Goal: Task Accomplishment & Management: Use online tool/utility

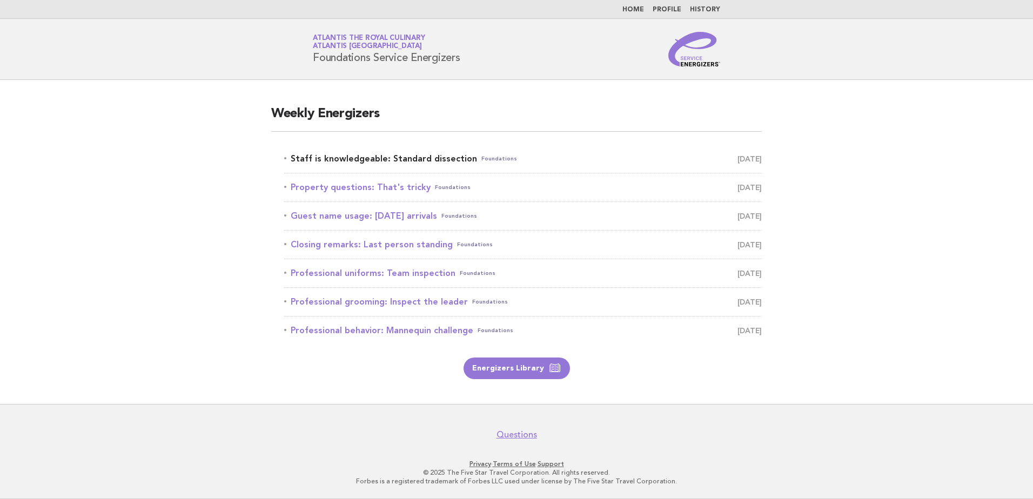
click at [443, 157] on link "Staff is knowledgeable: Standard dissection Foundations August 30" at bounding box center [523, 158] width 478 height 15
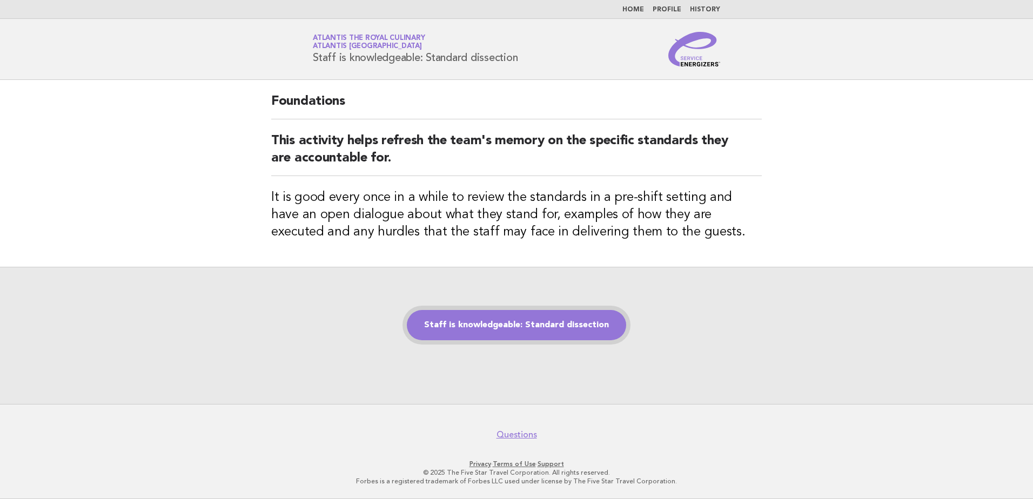
click at [503, 323] on link "Staff is knowledgeable: Standard dissection" at bounding box center [516, 325] width 219 height 30
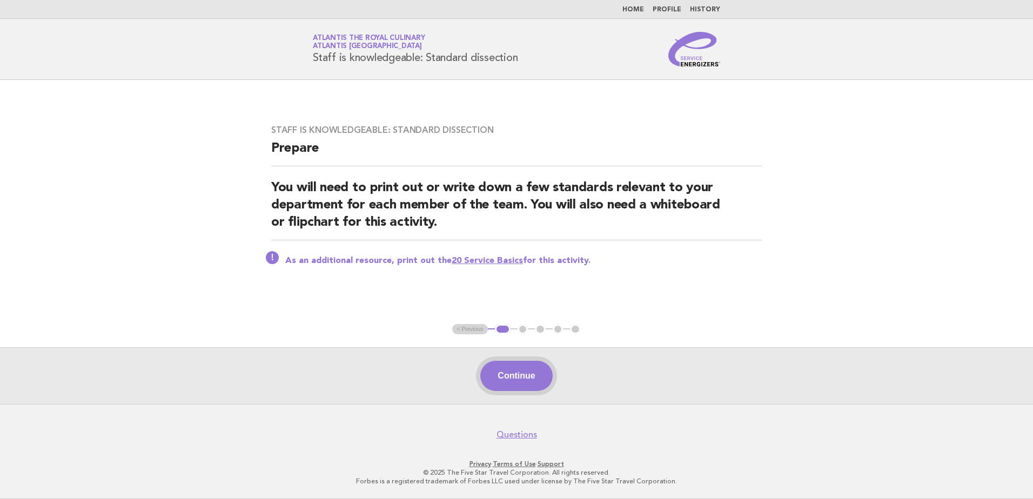
click at [520, 374] on button "Continue" at bounding box center [516, 376] width 72 height 30
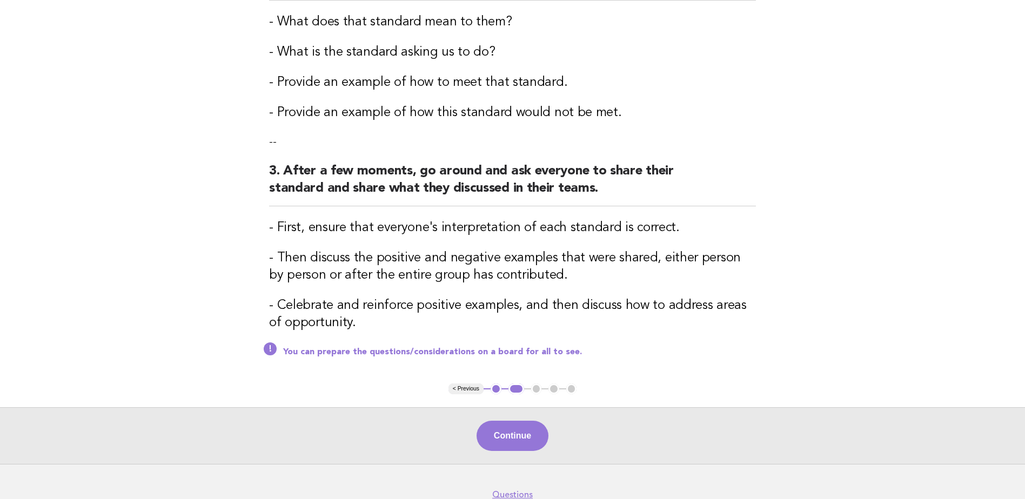
scroll to position [324, 0]
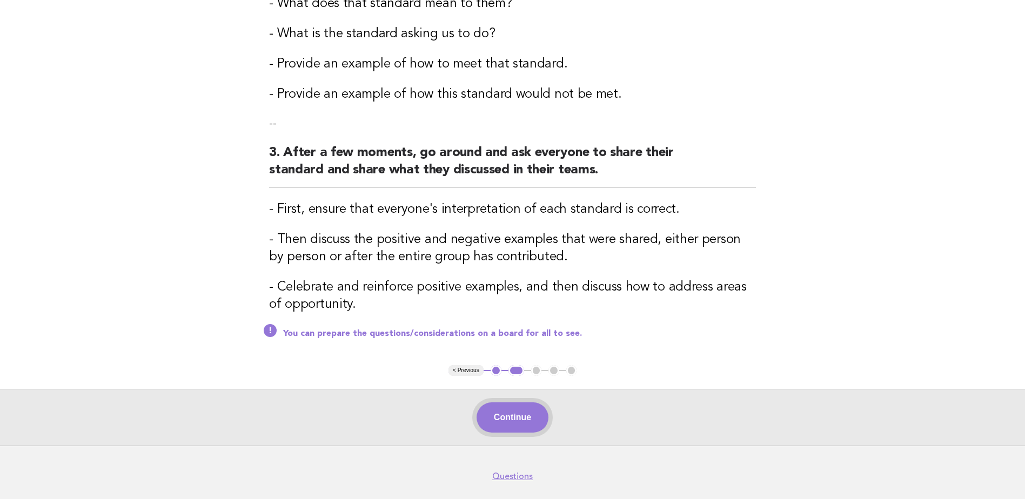
click at [517, 422] on button "Continue" at bounding box center [513, 418] width 72 height 30
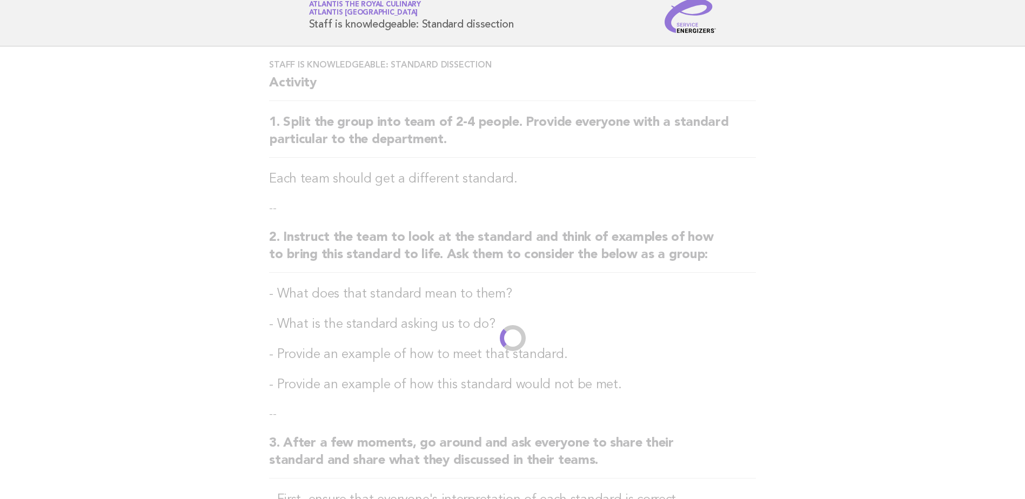
scroll to position [0, 0]
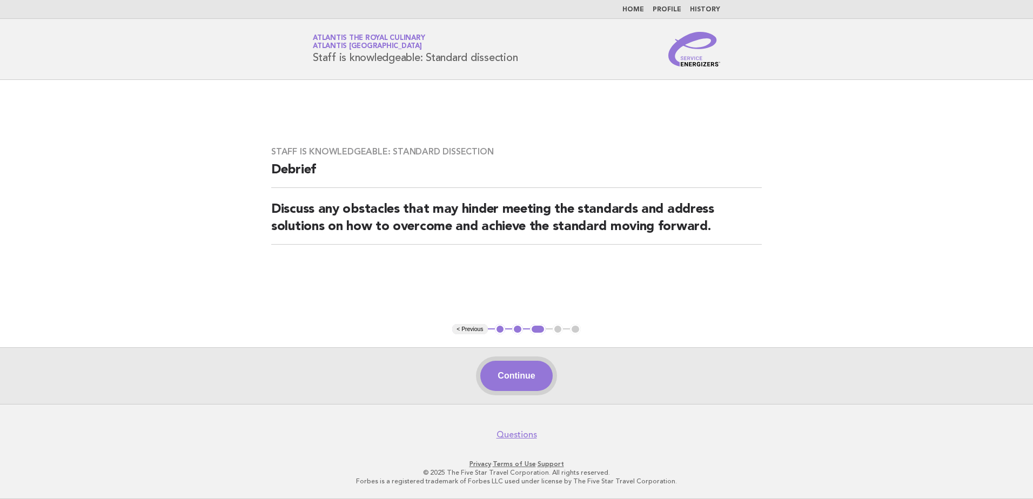
click at [520, 369] on button "Continue" at bounding box center [516, 376] width 72 height 30
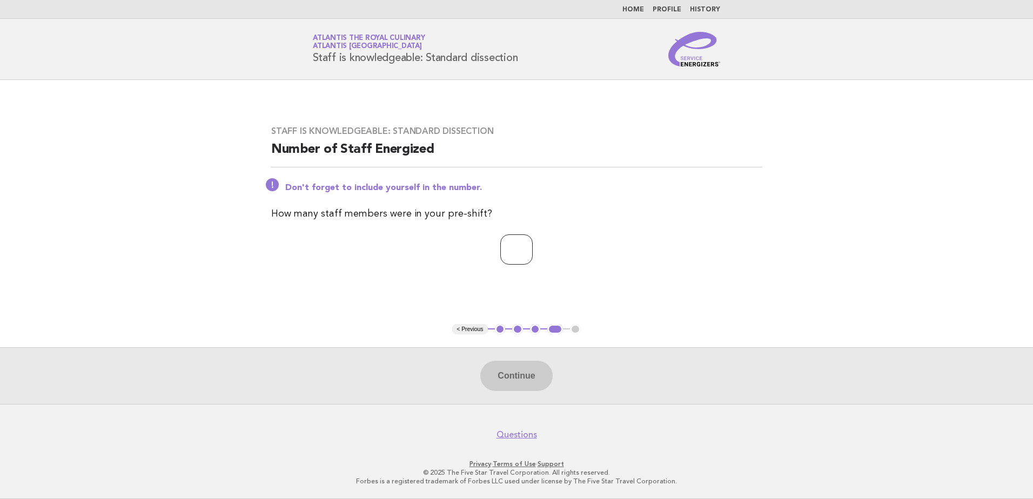
click at [516, 249] on input "number" at bounding box center [516, 250] width 32 height 30
type input "**"
click at [516, 373] on button "Continue" at bounding box center [516, 376] width 72 height 30
